Goal: Find specific page/section: Locate a particular part of the current website

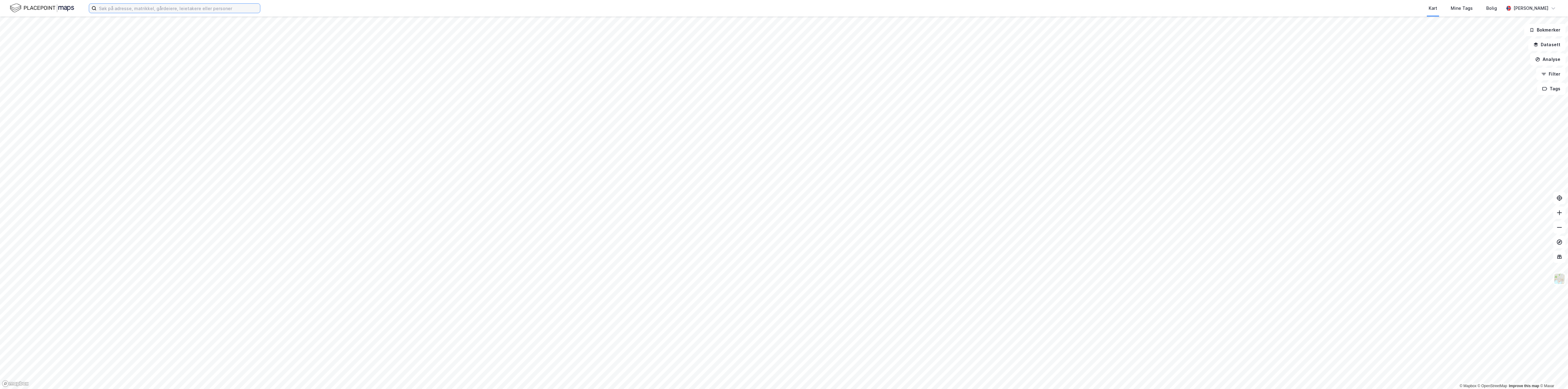
click at [182, 12] on input at bounding box center [178, 8] width 164 height 9
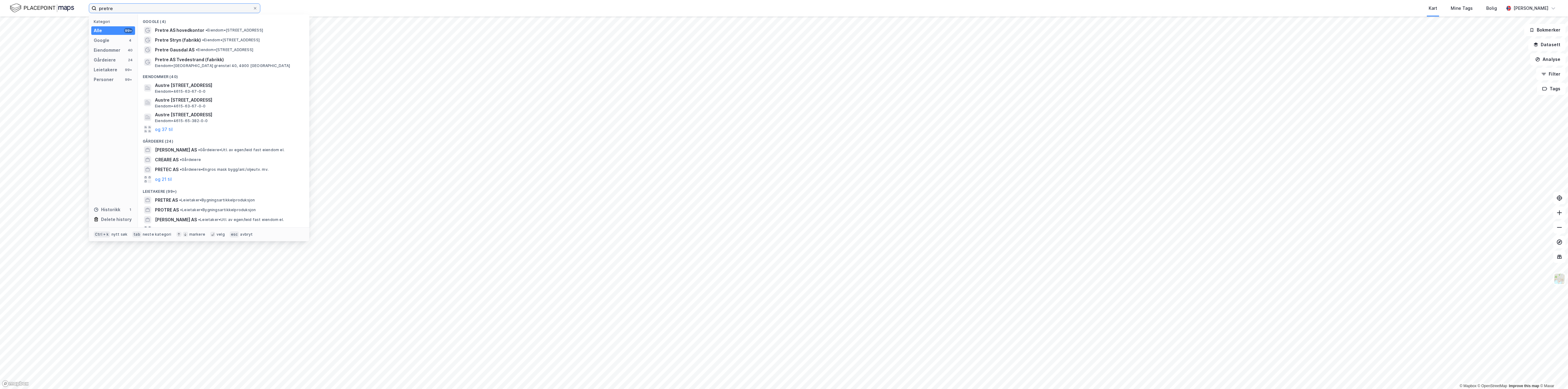
click at [169, 12] on input "pretre" at bounding box center [174, 8] width 156 height 9
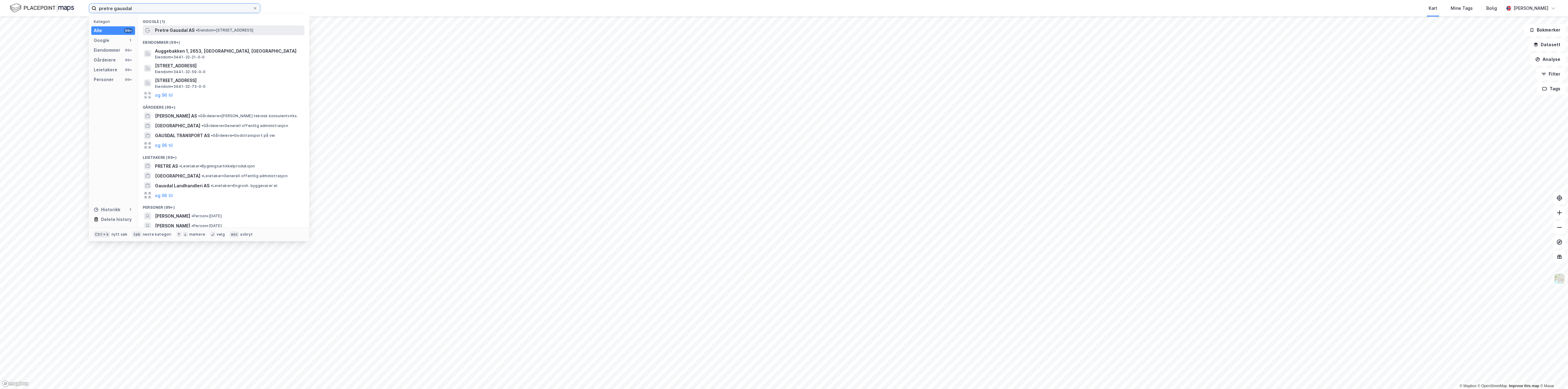
type input "pretre gausdal"
click at [209, 32] on span "• Eiendom • [STREET_ADDRESS]" at bounding box center [224, 30] width 58 height 5
